Goal: Find specific fact

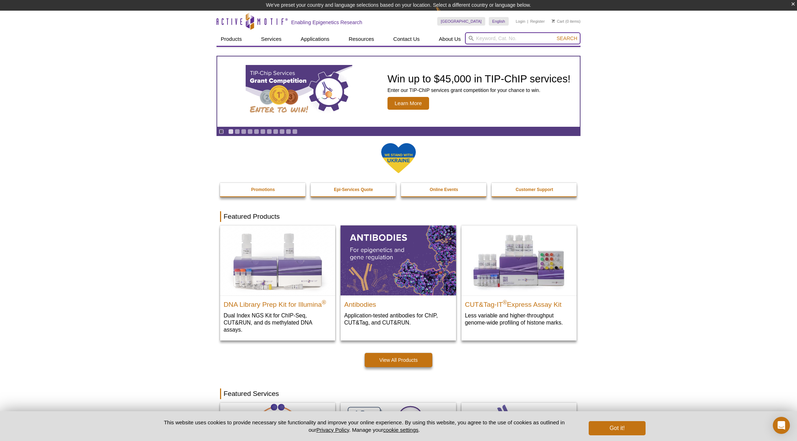
click at [495, 38] on input "search" at bounding box center [523, 38] width 116 height 12
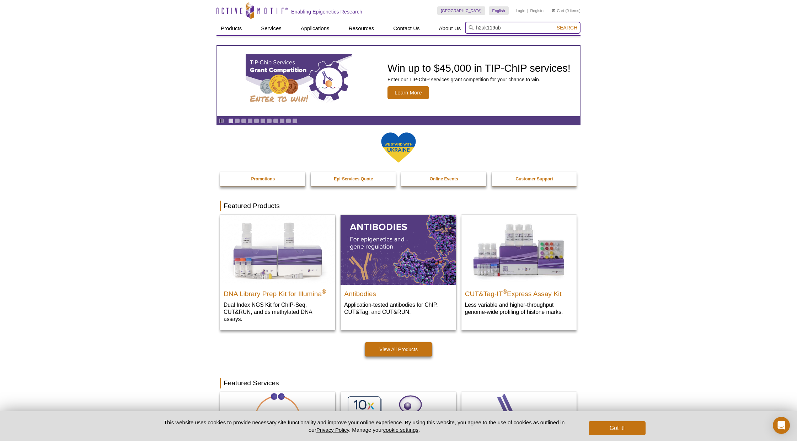
type input "h2ak119ub"
click at [567, 28] on button "Search" at bounding box center [566, 28] width 25 height 6
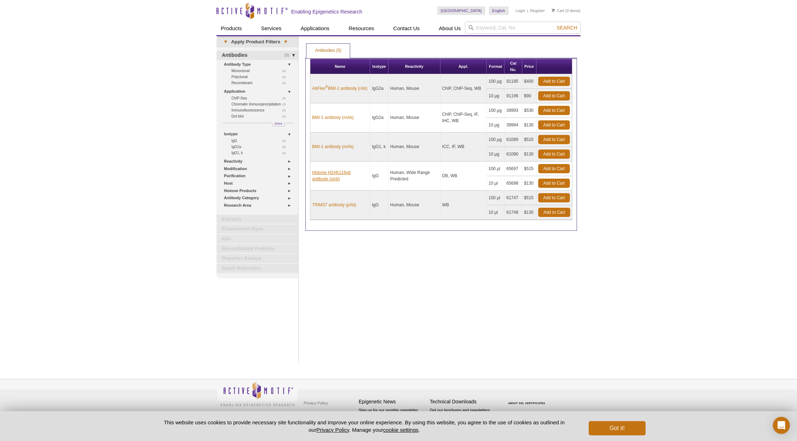
click at [353, 173] on link "Histone H2AK119ub antibody (pAb)" at bounding box center [340, 176] width 56 height 13
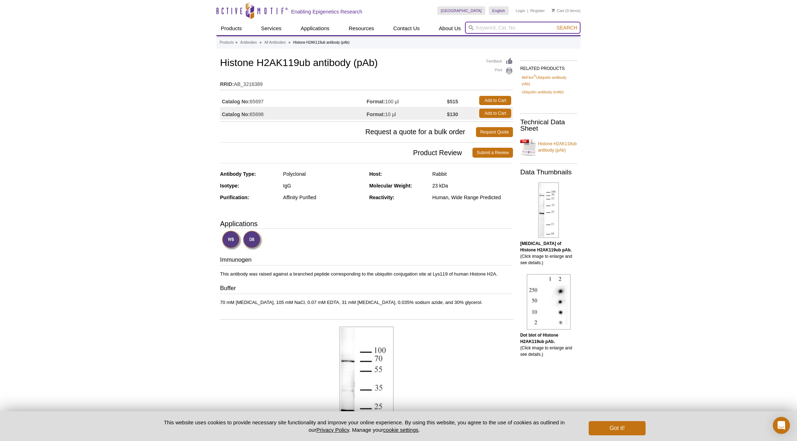
click at [481, 26] on input "search" at bounding box center [523, 28] width 116 height 12
paste input "91195"
type input "91195"
click at [567, 28] on button "Search" at bounding box center [566, 28] width 25 height 6
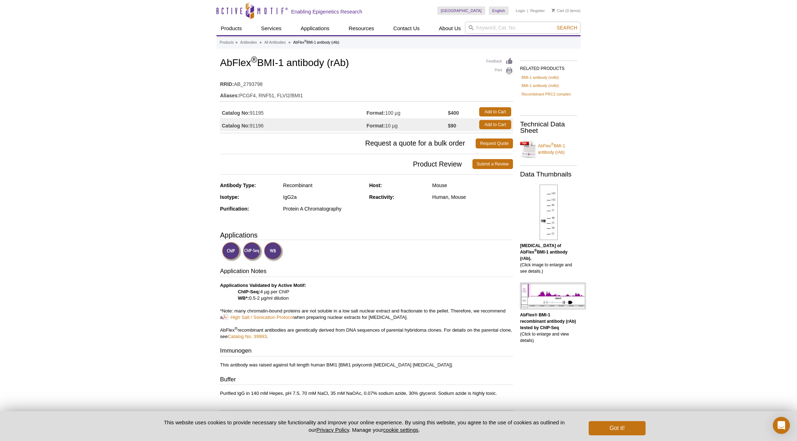
click at [258, 127] on td "Catalog No: 91196" at bounding box center [293, 124] width 146 height 13
copy td "91196"
